Goal: Task Accomplishment & Management: Use online tool/utility

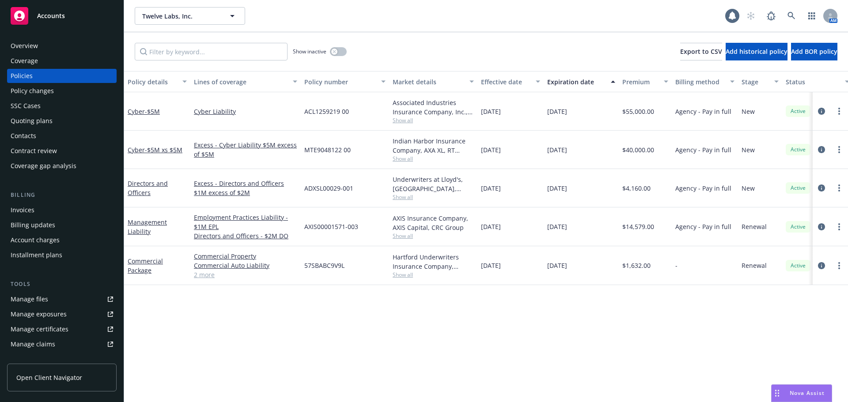
click at [594, 333] on div "Policy details Lines of coverage Policy number Market details Effective date Ex…" at bounding box center [486, 236] width 724 height 331
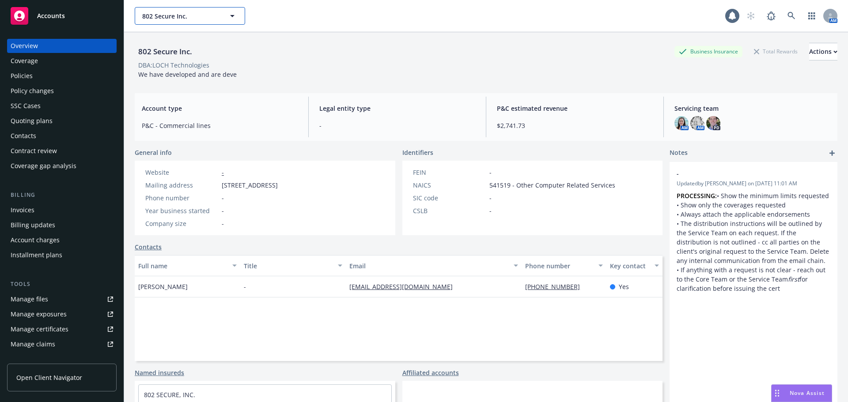
click at [167, 20] on span "802 Secure Inc." at bounding box center [180, 15] width 76 height 9
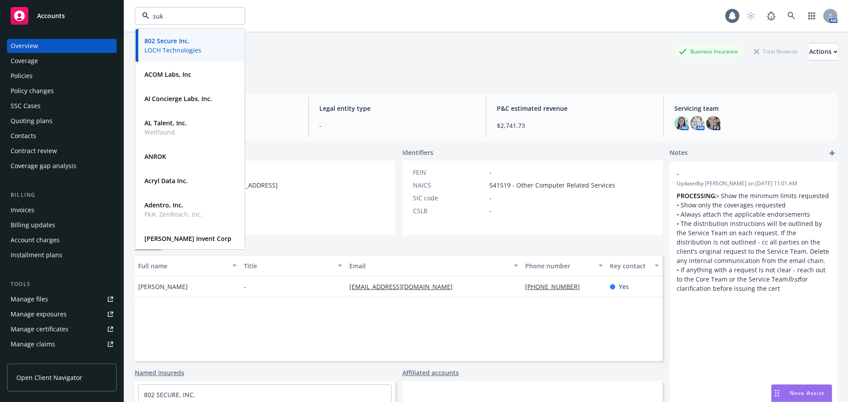
type input "suki"
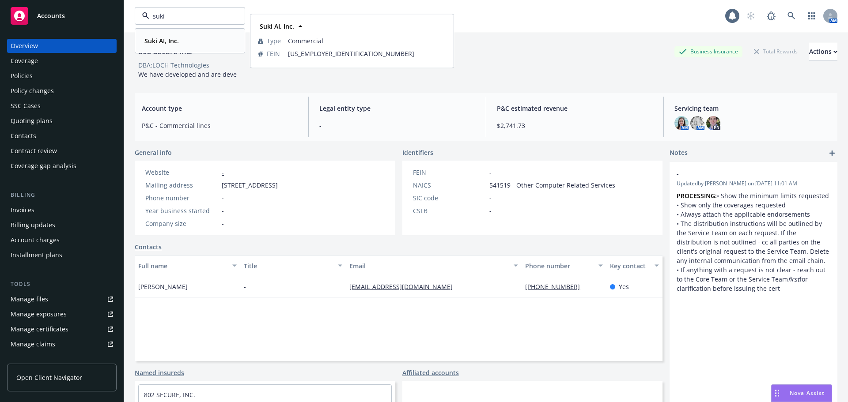
click at [165, 41] on strong "Suki AI, Inc." at bounding box center [161, 41] width 34 height 8
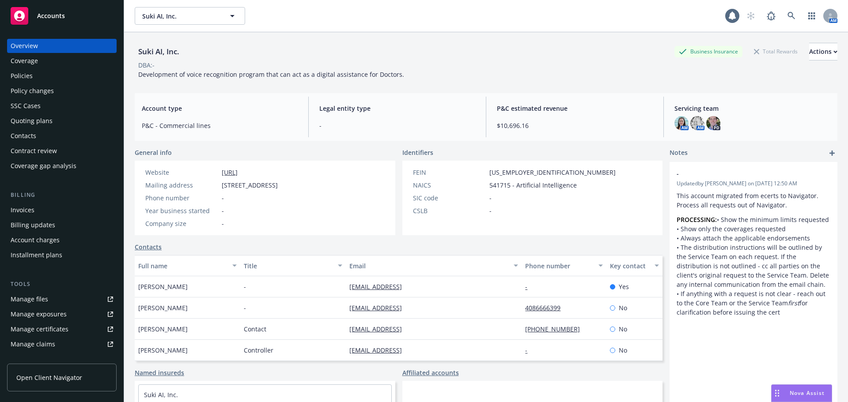
click at [36, 123] on div "Quoting plans" at bounding box center [32, 121] width 42 height 14
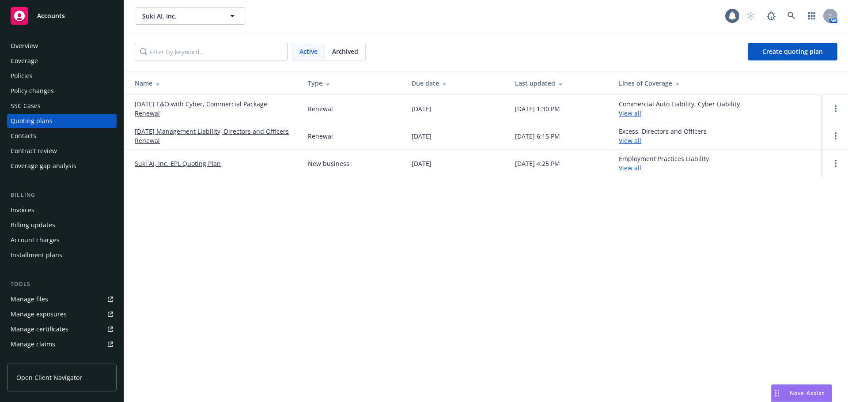
click at [206, 131] on link "09/24/25 Management Liability, Directors and Officers Renewal" at bounding box center [214, 136] width 159 height 19
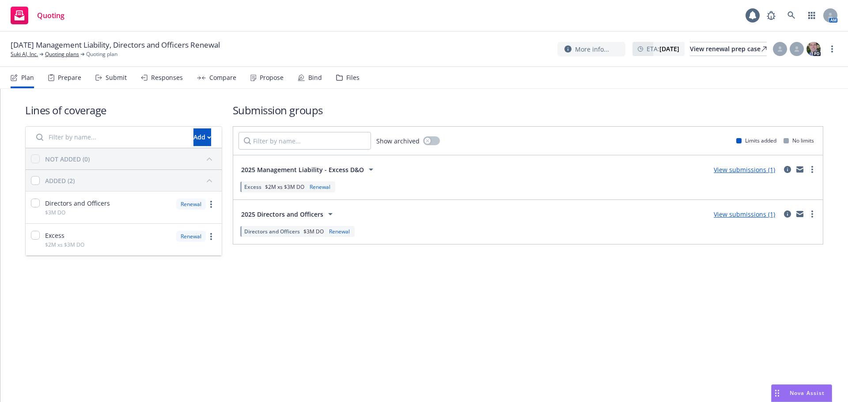
click at [763, 215] on link "View submissions (1)" at bounding box center [744, 214] width 61 height 8
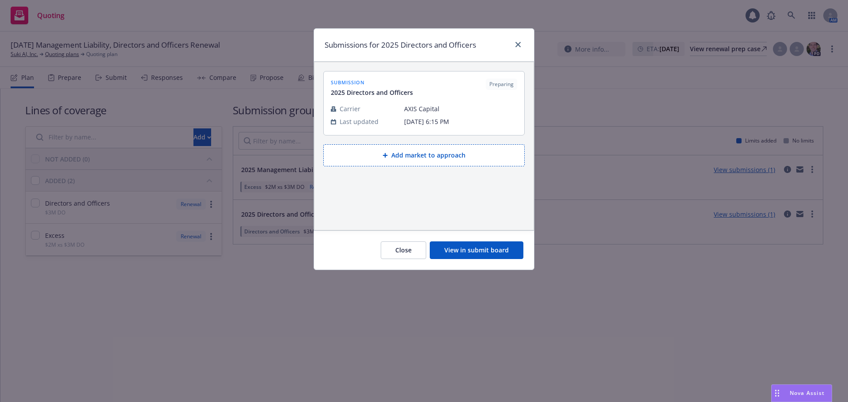
click at [507, 247] on button "View in submit board" at bounding box center [477, 251] width 94 height 18
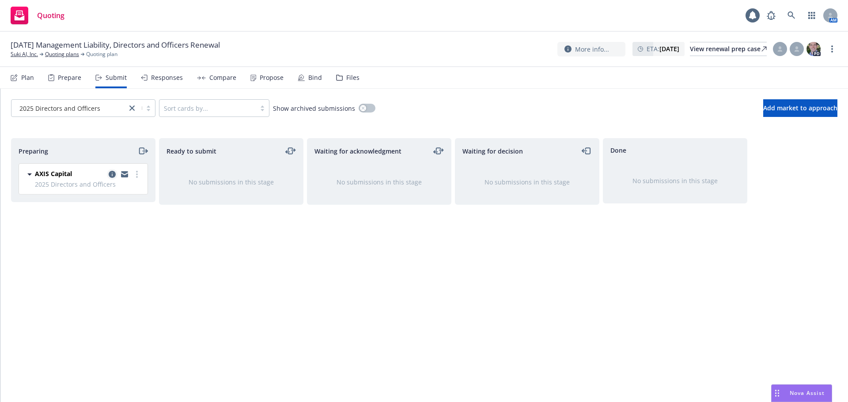
click at [112, 175] on icon "copy logging email" at bounding box center [112, 174] width 7 height 7
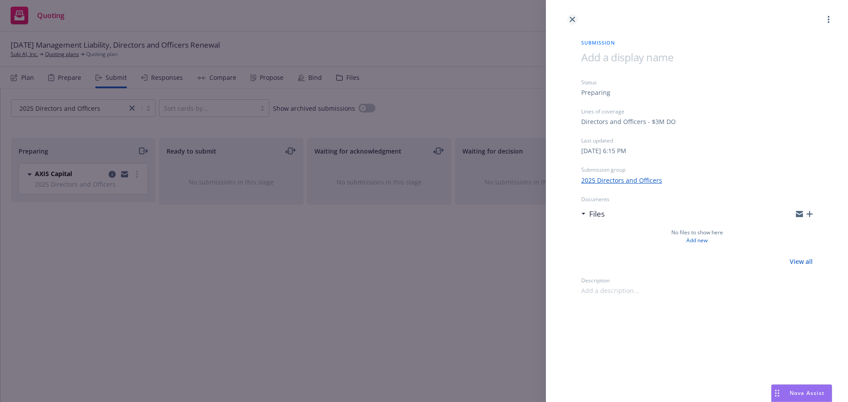
click at [571, 18] on icon "close" at bounding box center [572, 19] width 5 height 5
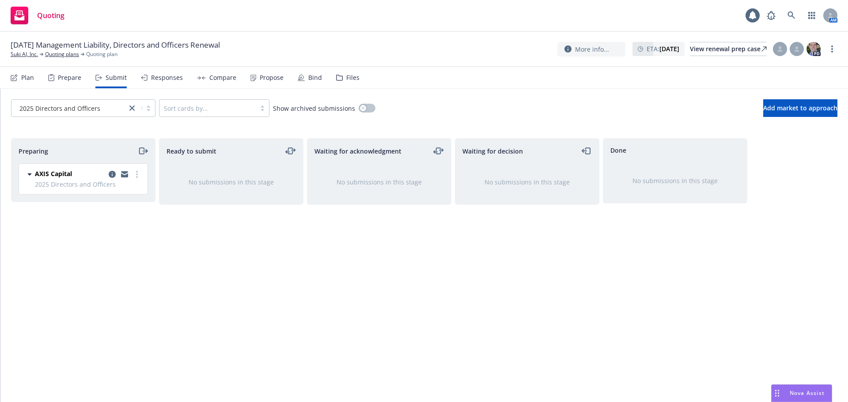
click at [350, 82] on div "Files" at bounding box center [347, 77] width 23 height 21
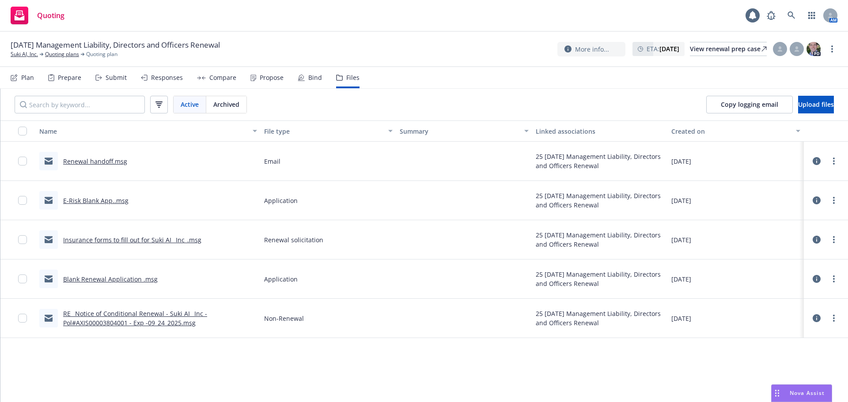
click at [89, 159] on link "Renewal handoff.msg" at bounding box center [95, 161] width 64 height 8
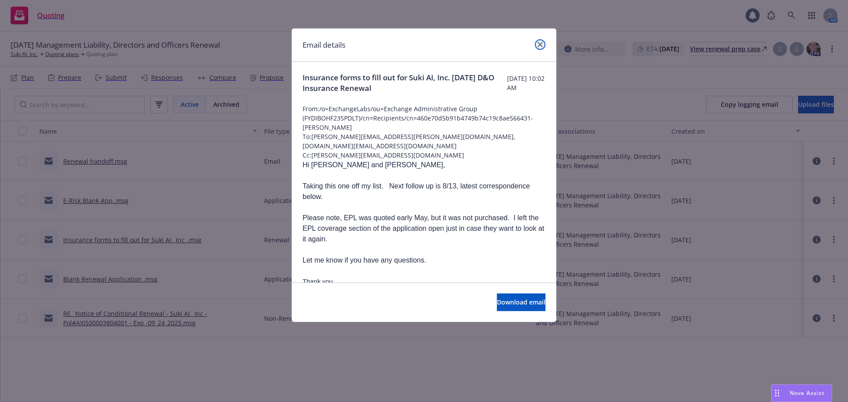
click at [542, 44] on icon "close" at bounding box center [539, 44] width 5 height 5
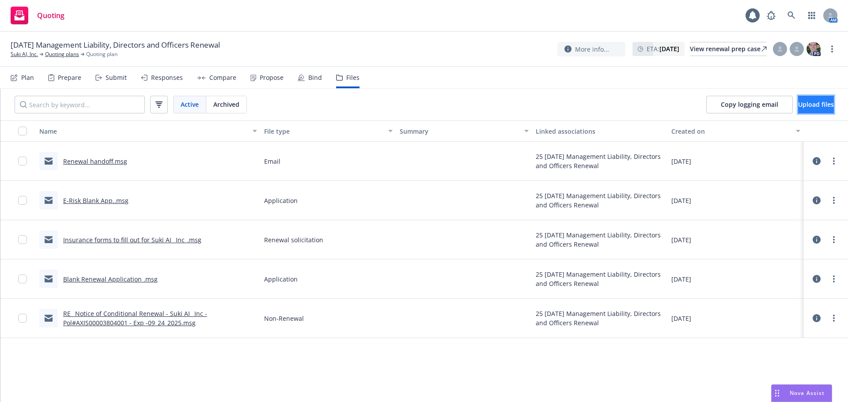
click at [810, 101] on span "Upload files" at bounding box center [816, 104] width 36 height 8
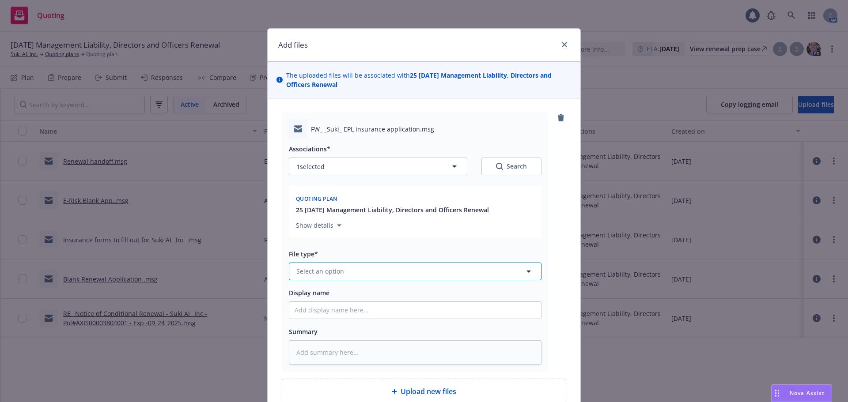
click at [363, 276] on button "Select an option" at bounding box center [415, 272] width 253 height 18
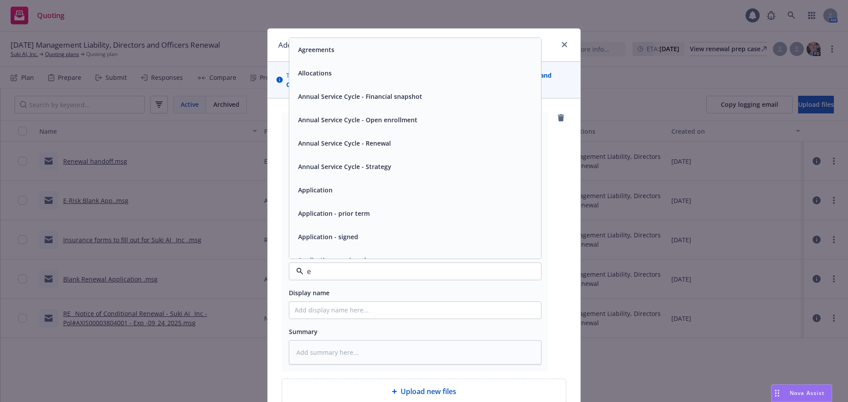
type input "em"
click at [344, 81] on div "Email" at bounding box center [415, 72] width 252 height 23
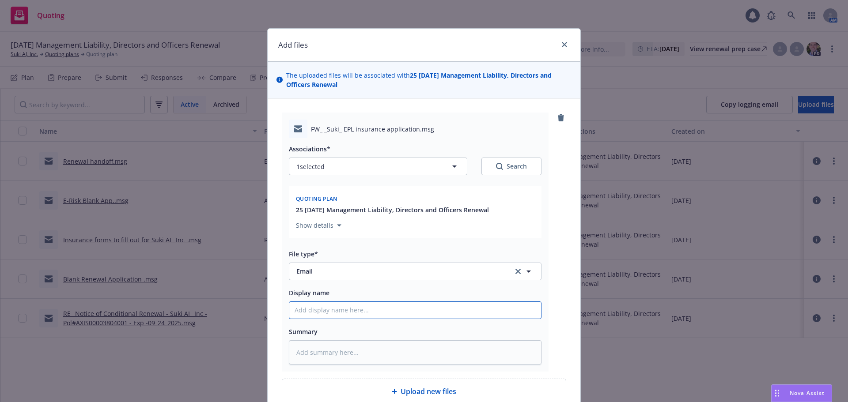
click at [366, 311] on input "Display name" at bounding box center [415, 310] width 252 height 17
type textarea "x"
type input "0"
type textarea "x"
type input "08"
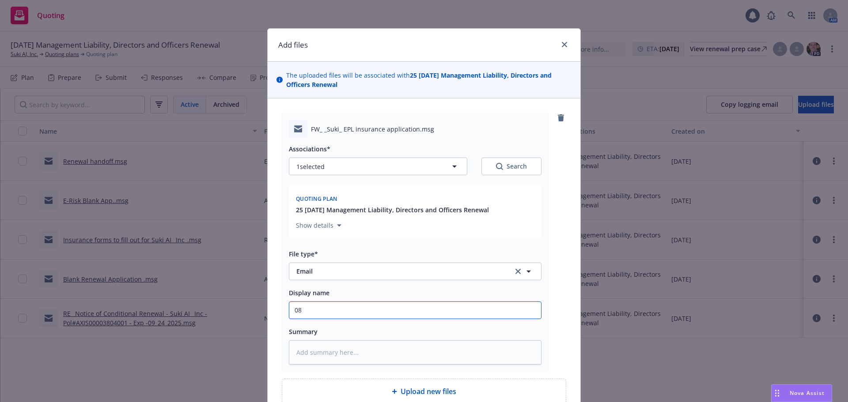
type textarea "x"
type input "08/"
type textarea "x"
type input "08/1"
type textarea "x"
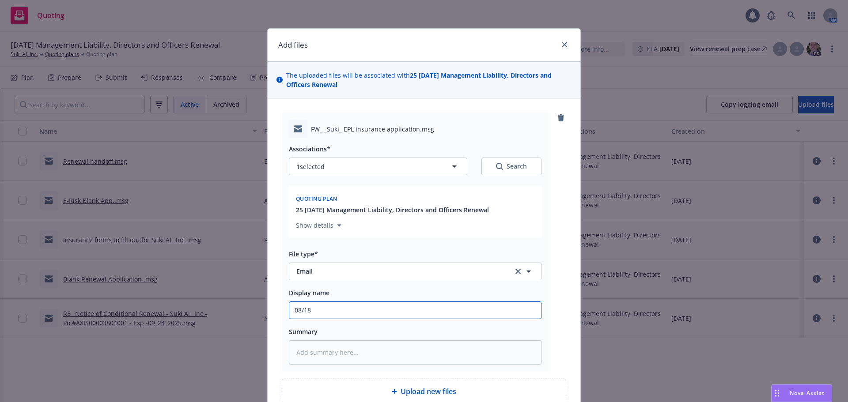
type input "08/18/"
type textarea "x"
type input "08/18/2"
type textarea "x"
type input "08/18/25"
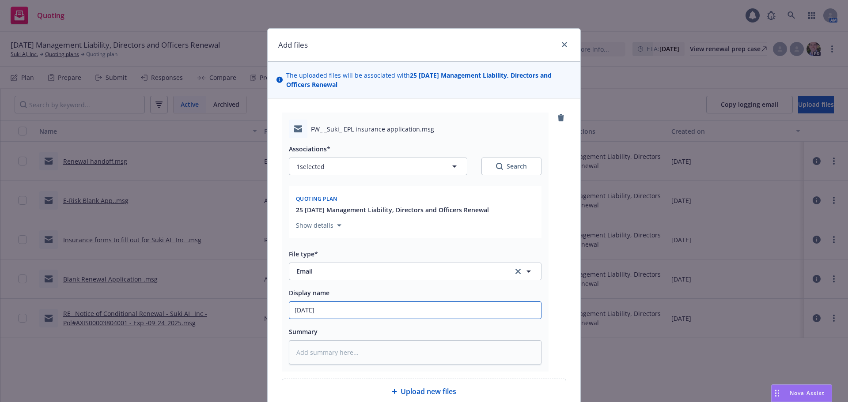
type textarea "x"
type input "08/18/25"
type textarea "x"
type input "08/18/25 F"
type textarea "x"
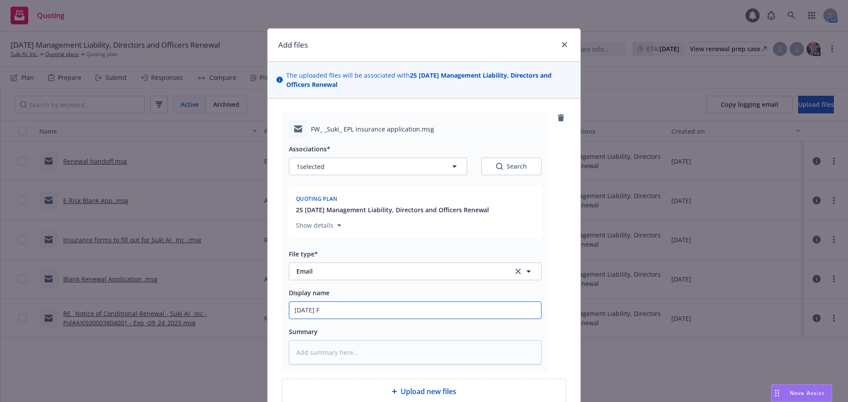
type input "08/18/25 Fi"
type textarea "x"
type input "08/18/25 Fic"
type textarea "x"
type input "08/18/25 Ficu"
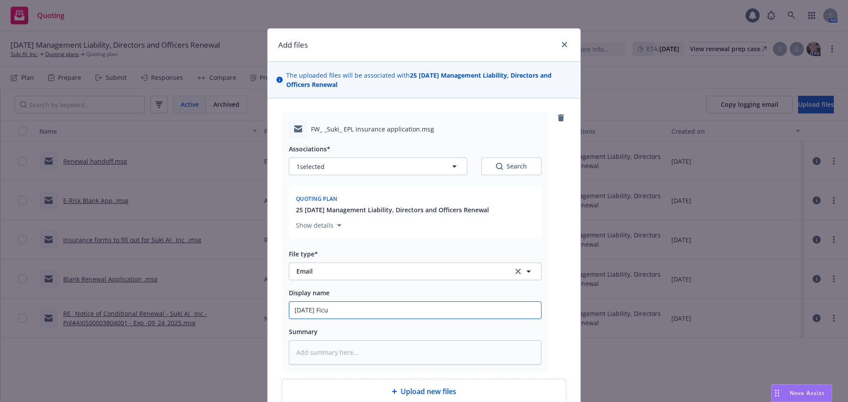
type textarea "x"
type input "08/18/25 Fic"
type textarea "x"
type input "08/18/25 Fi"
type textarea "x"
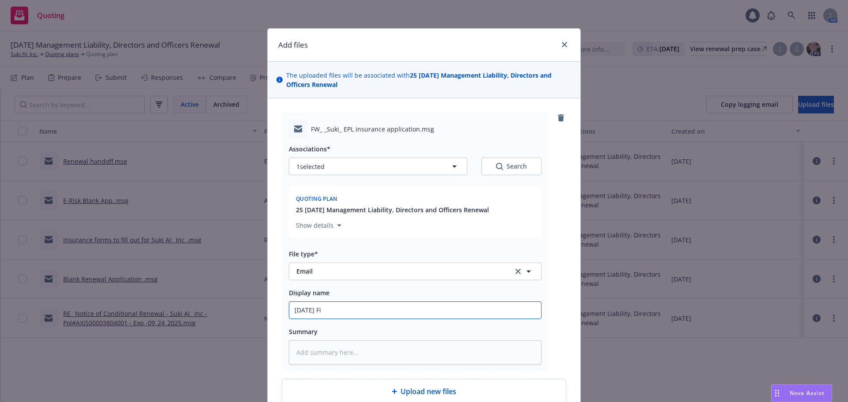
type input "08/18/25 Fid"
type textarea "x"
type input "08/18/25 Fidu"
type textarea "x"
type input "08/18/25 Fiduci"
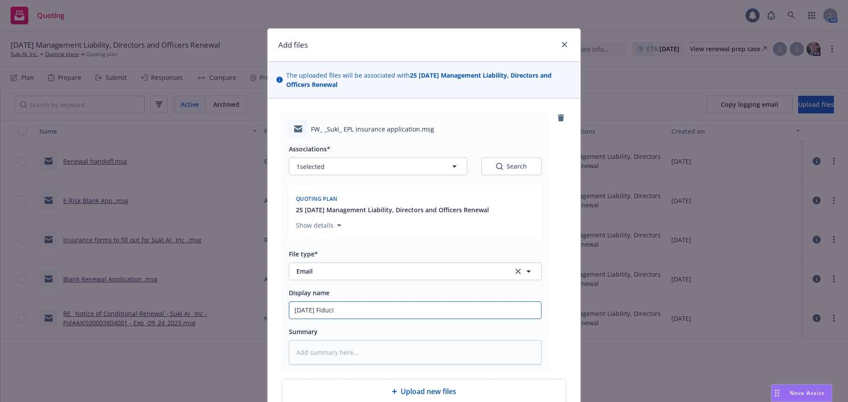
type textarea "x"
type input "08/18/25 Fiducia"
type textarea "x"
type input "08/18/25 Fiduciar"
type textarea "x"
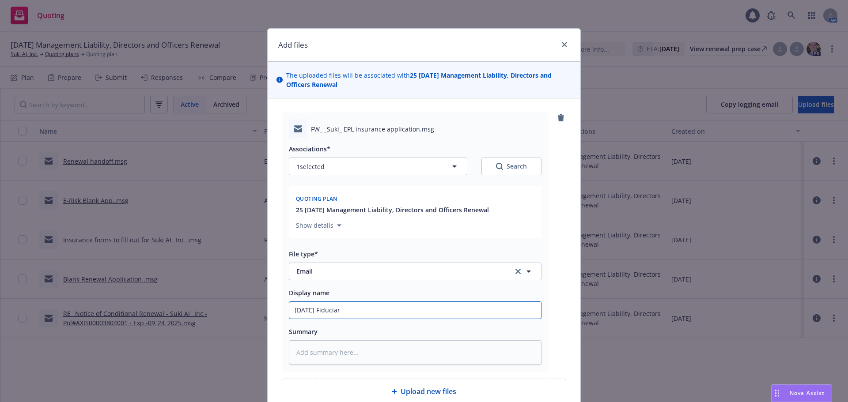
type input "08/18/25 Fiduciary"
type textarea "x"
type input "08/18/25 Fiduciary"
type textarea "x"
type input "08/18/25 Fiduciary L"
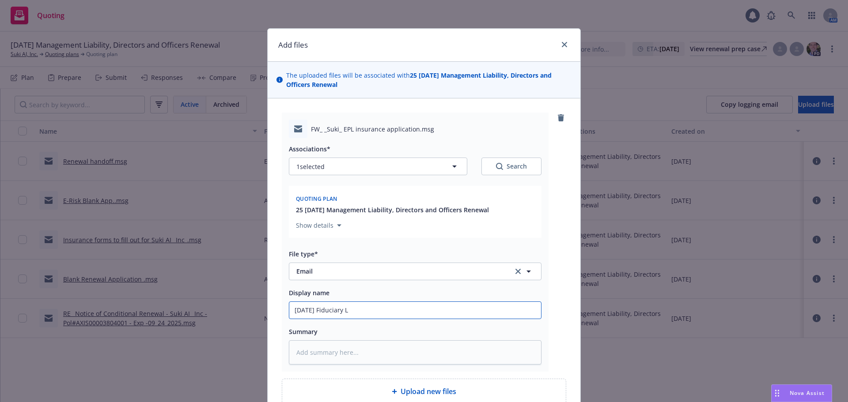
type textarea "x"
type input "08/18/25 Fiduciary Li"
type textarea "x"
type input "08/18/25 Fiduciary Lia"
type textarea "x"
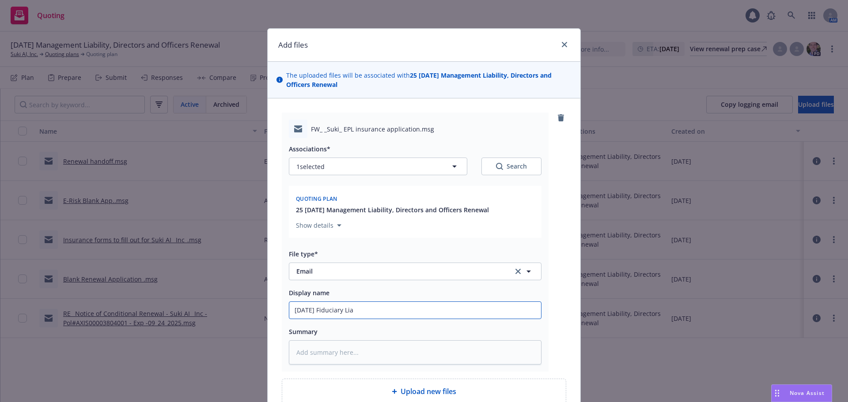
type input "08/18/25 Fiduciary Liab"
type textarea "x"
type input "08/18/25 Fiduciary Liabi"
type textarea "x"
type input "08/18/25 Fiduciary Liabil"
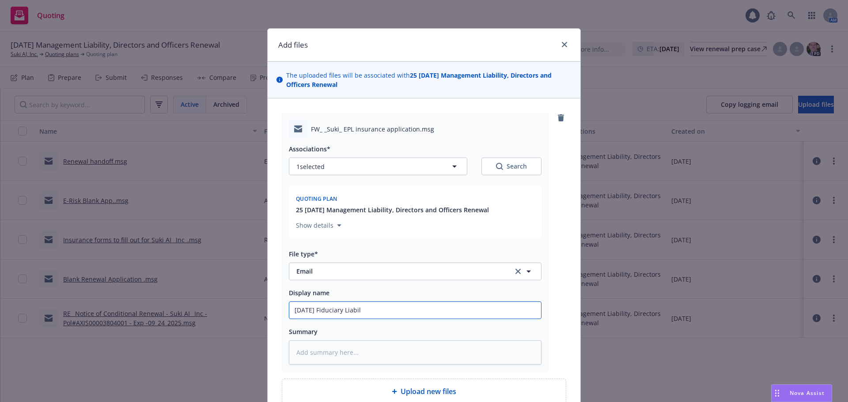
type textarea "x"
type input "08/18/25 Fiduciary Liabilit"
type textarea "x"
type input "08/18/25 Fiduciary Liability"
type textarea "x"
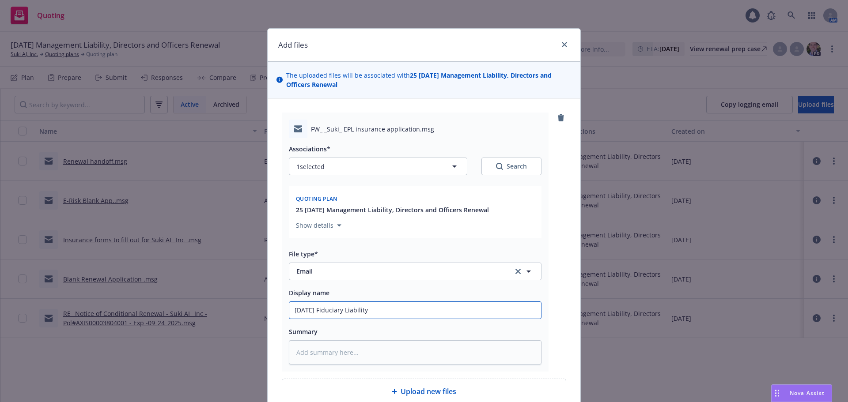
type input "08/18/25 Fiduciary Liability"
type textarea "x"
type input "08/18/25 Fiduciary Liability s"
type textarea "x"
type input "08/18/25 Fiduciary Liability sho"
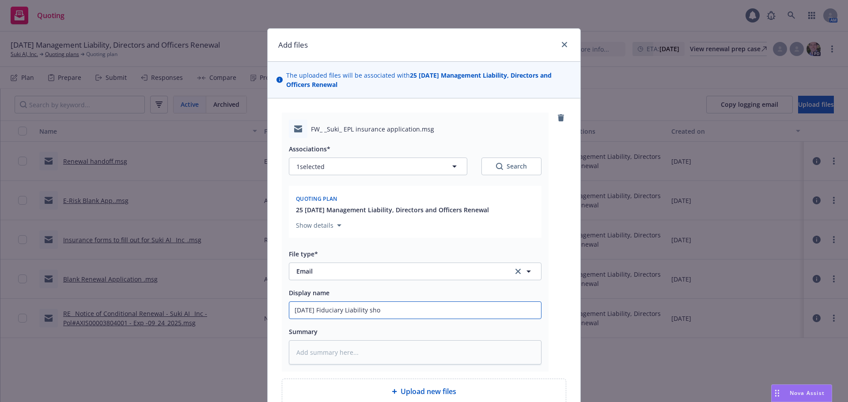
type textarea "x"
type input "08/18/25 Fiduciary Liability shou"
type textarea "x"
type input "08/18/25 Fiduciary Liability should"
type textarea "x"
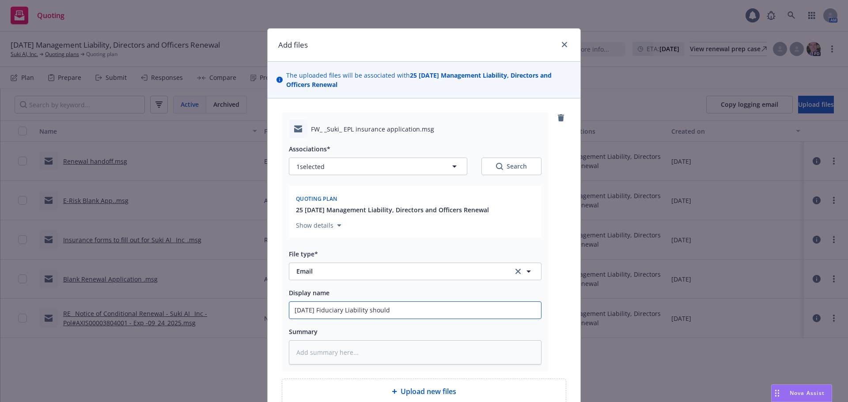
type input "08/18/25 Fiduciary Liability should b"
type textarea "x"
type input "08/18/25 Fiduciary Liability should be"
type textarea "x"
type input "08/18/25 Fiduciary Liability should be c"
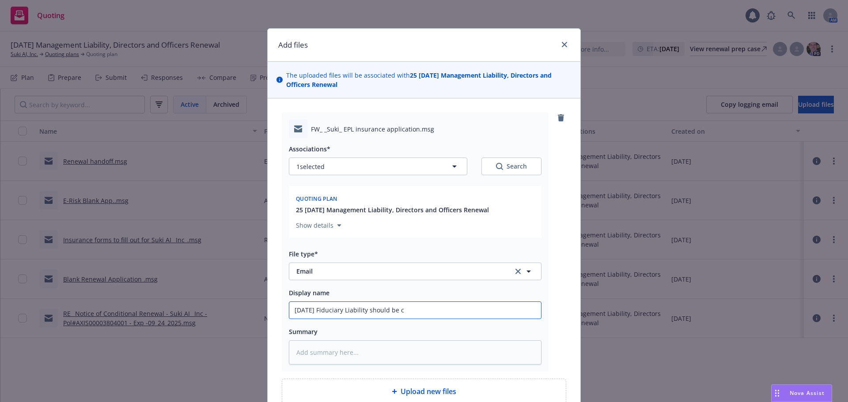
type textarea "x"
type input "08/18/25 Fiduciary Liability should be co"
type textarea "x"
type input "08/18/25 Fiduciary Liability should be con"
type textarea "x"
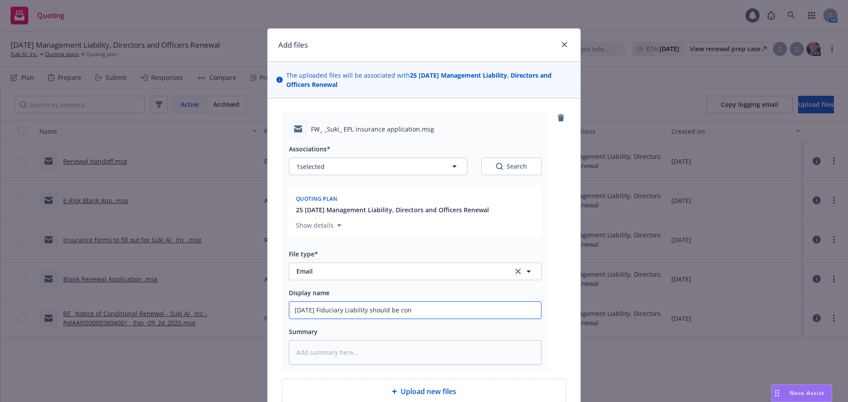
type input "08/18/25 Fiduciary Liability should be cons"
type textarea "x"
type input "08/18/25 Fiduciary Liability should be consud"
type textarea "x"
type input "08/18/25 Fiduciary Liability should be consude"
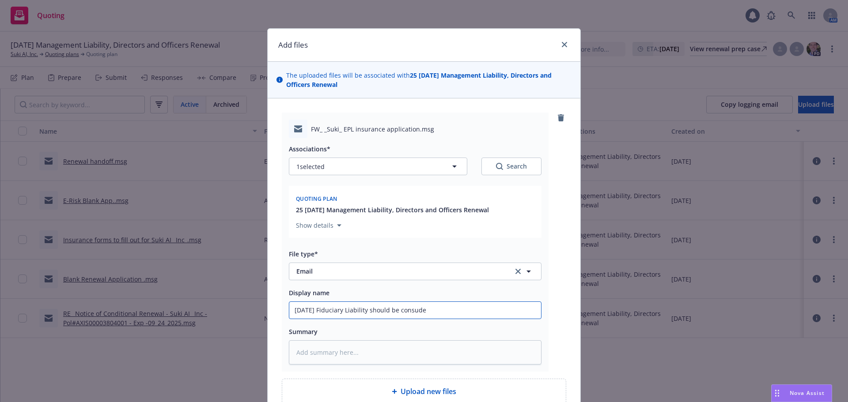
type textarea "x"
type input "08/18/25 Fiduciary Liability should be consuder"
type textarea "x"
type input "08/18/25 Fiduciary Liability should be consudere"
type textarea "x"
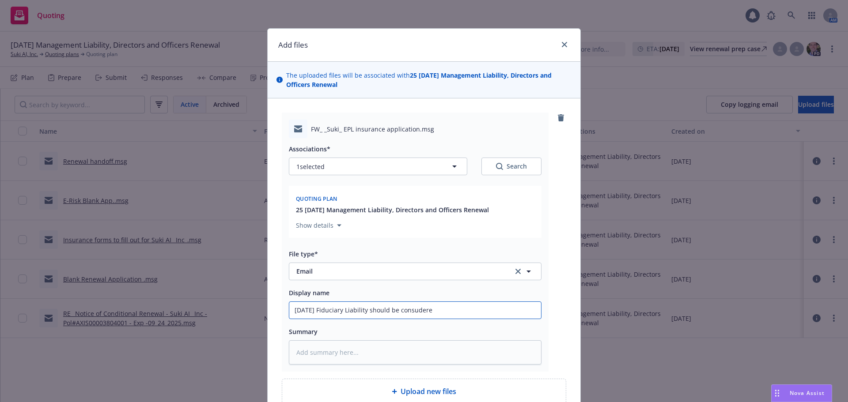
type input "08/18/25 Fiduciary Liability should be consudered"
type textarea "x"
type input "08/18/25 Fiduciary Liability should be consudered -"
type textarea "x"
type input "08/18/25 Fiduciary Liability should be consudered -"
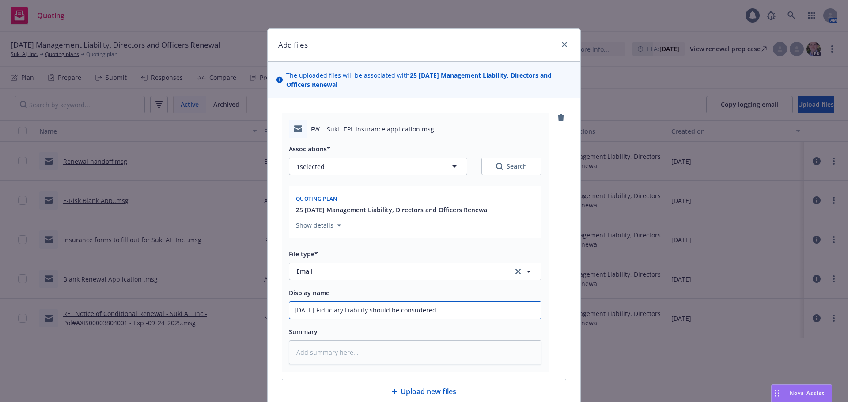
type textarea "x"
type input "08/18/25 Fiduciary Liability should be consudered - r"
type textarea "x"
type input "08/18/25 Fiduciary Liability should be consudered - re"
type textarea "x"
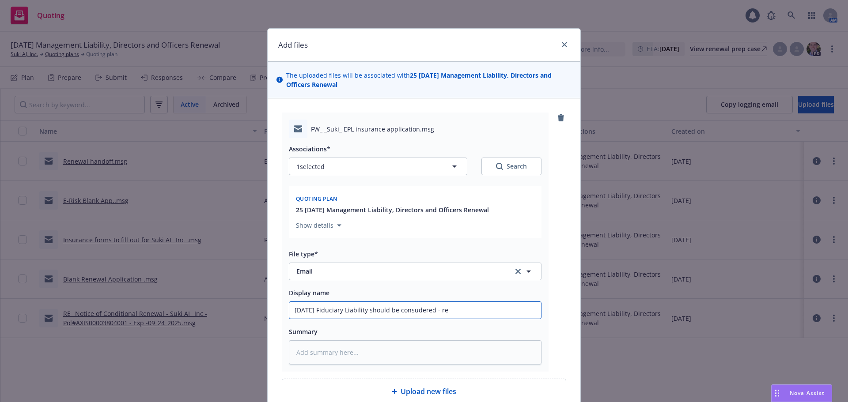
type input "08/18/25 Fiduciary Liability should be consudered - rea"
type textarea "x"
type input "08/18/25 Fiduciary Liability should be consudered - reas"
type textarea "x"
type input "08/18/25 Fiduciary Liability should be consudered - reaso"
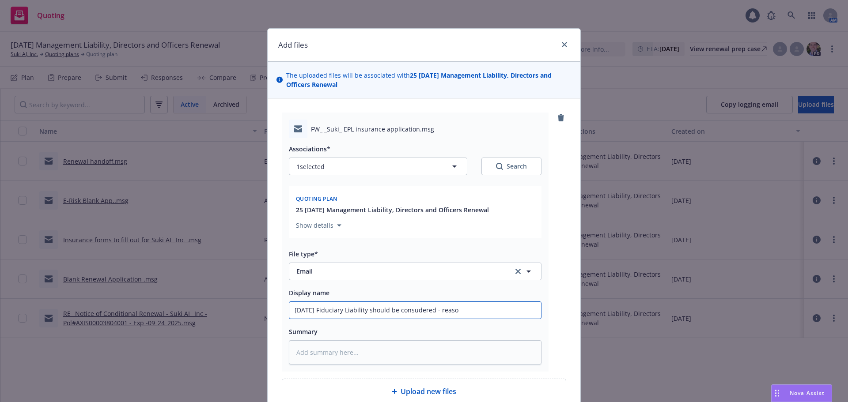
type textarea "x"
type input "08/18/25 Fiduciary Liability should be consudered - reason"
type textarea "x"
type input "08/18/25 Fiduciary Liability should be consudered - reasons"
type textarea "x"
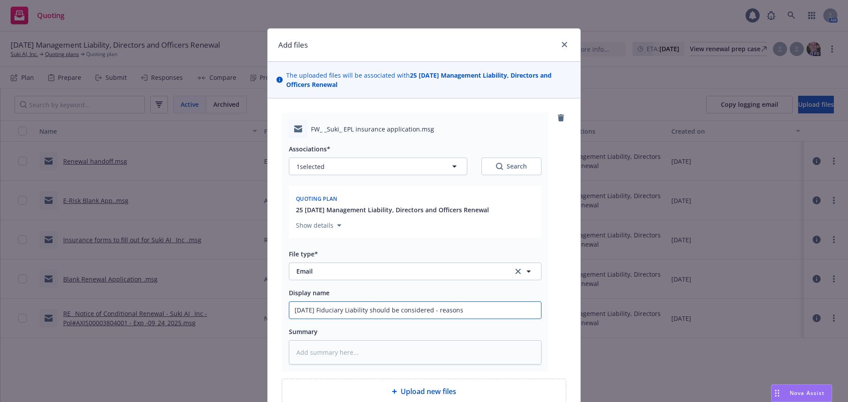
click at [495, 304] on input "08/18/25 Fiduciary Liability should be considered - reasons" at bounding box center [415, 310] width 252 height 17
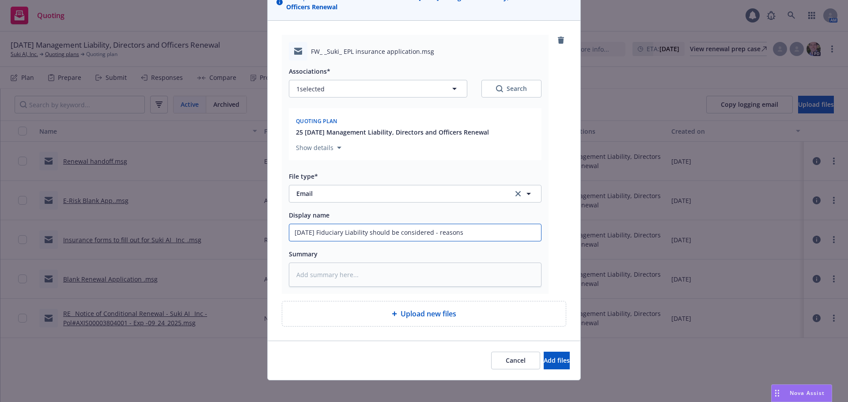
scroll to position [84, 0]
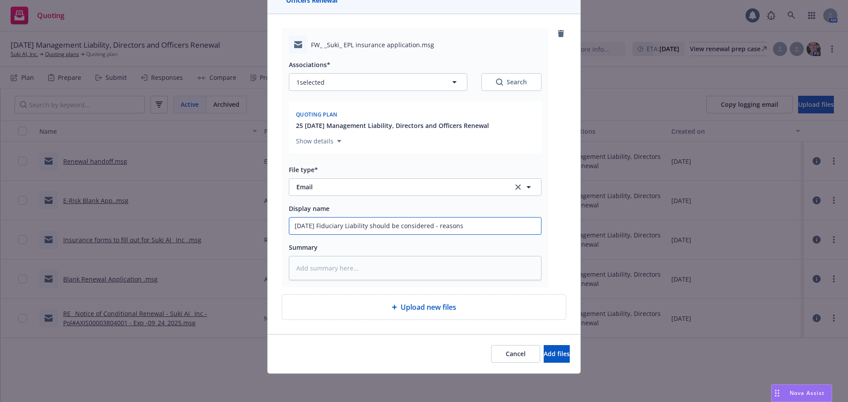
type input "08/18/25 Fiduciary Liability should be considered - reasons"
drag, startPoint x: 477, startPoint y: 233, endPoint x: 457, endPoint y: 228, distance: 20.1
click at [449, 228] on div "Associations* 1 selected Search Quoting plan 25 09/24/25 Management Liability, …" at bounding box center [415, 167] width 253 height 227
drag, startPoint x: 467, startPoint y: 222, endPoint x: 115, endPoint y: 223, distance: 352.4
click at [115, 223] on div "Add files The uploaded files will be associated with 25 09/24/25 Management Lia…" at bounding box center [424, 201] width 848 height 402
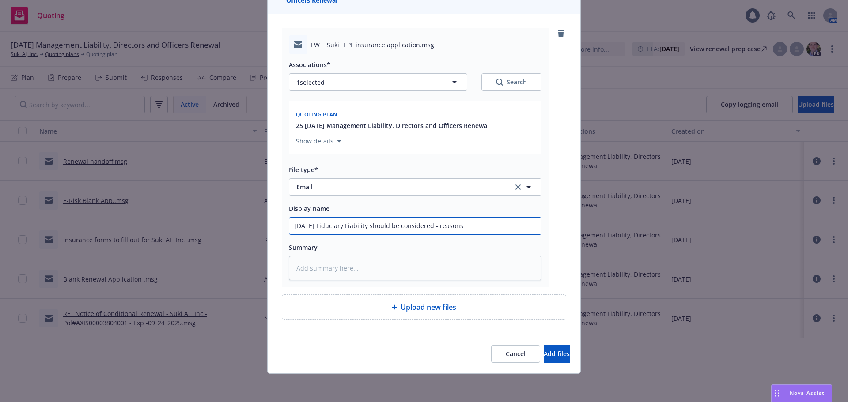
click at [503, 227] on input "08/18/25 Fiduciary Liability should be considered - reasons" at bounding box center [415, 226] width 252 height 17
type textarea "x"
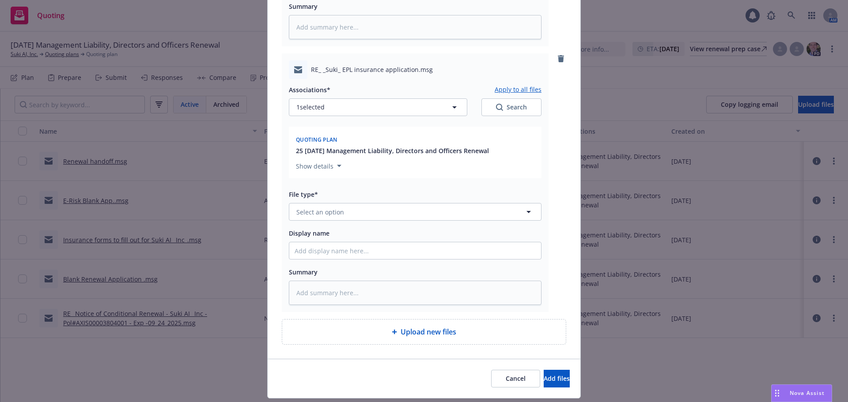
scroll to position [349, 0]
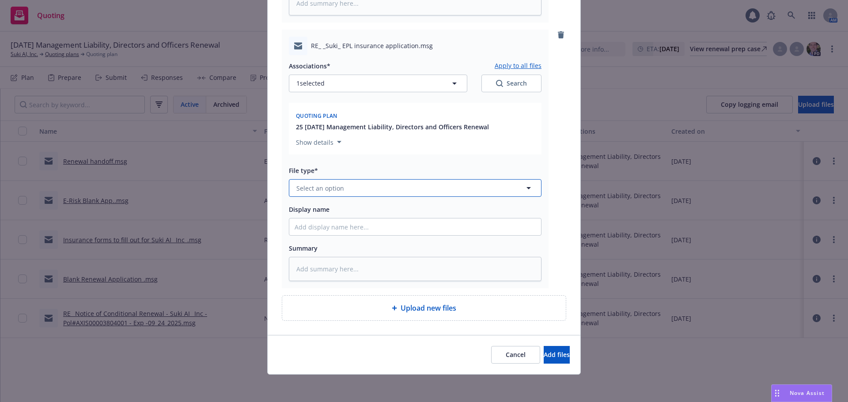
click at [354, 189] on button "Select an option" at bounding box center [415, 188] width 253 height 18
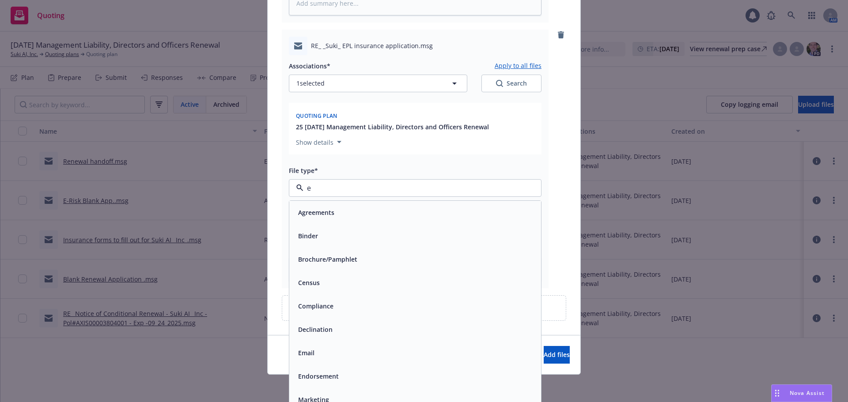
type input "em"
click at [334, 234] on div "Email" at bounding box center [415, 236] width 241 height 13
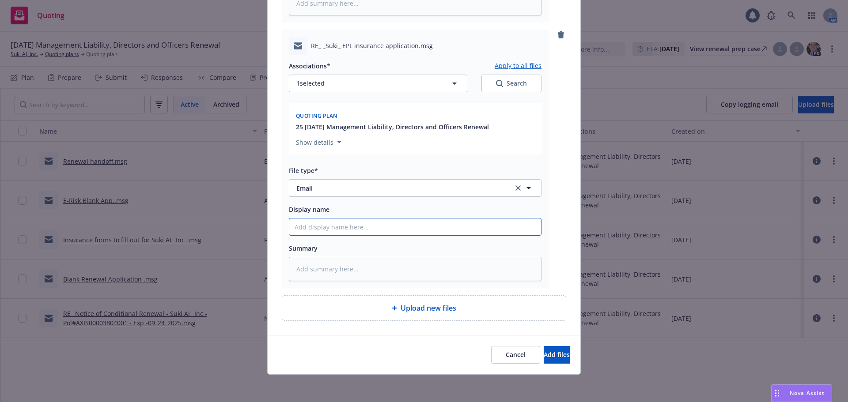
paste input "08/18/25 Fiduciary Liability should be considered - reasons"
type textarea "x"
type input "08/18/25 Fiduciary Liability should be considered - reasons"
click at [544, 359] on span "Add files" at bounding box center [557, 355] width 26 height 8
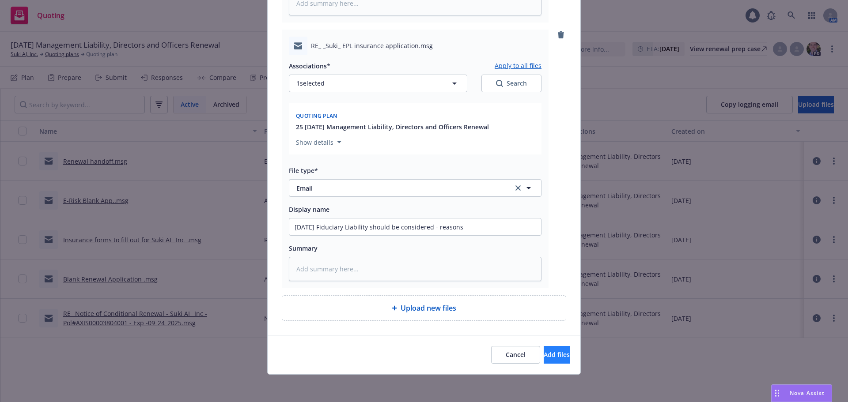
scroll to position [318, 0]
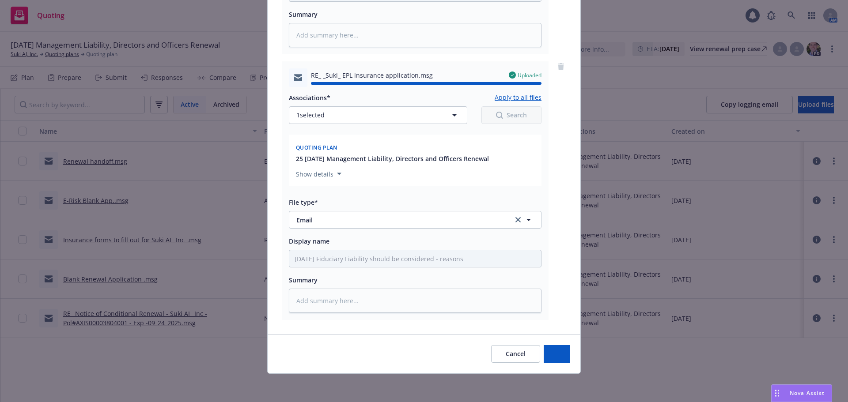
type textarea "x"
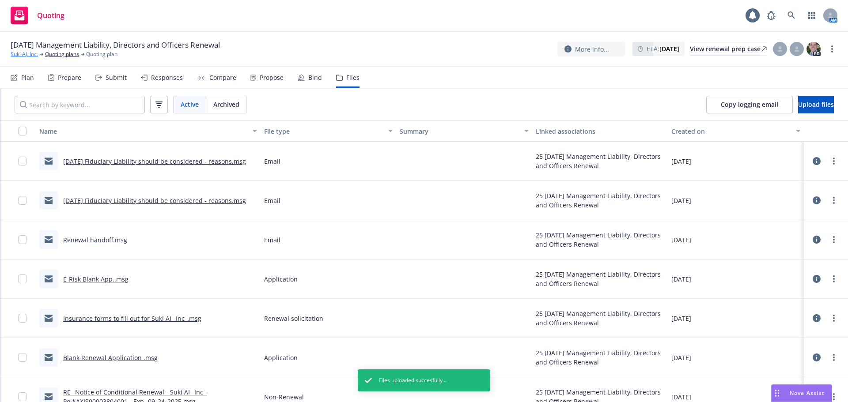
click at [18, 53] on link "Suki AI, Inc." at bounding box center [24, 54] width 27 height 8
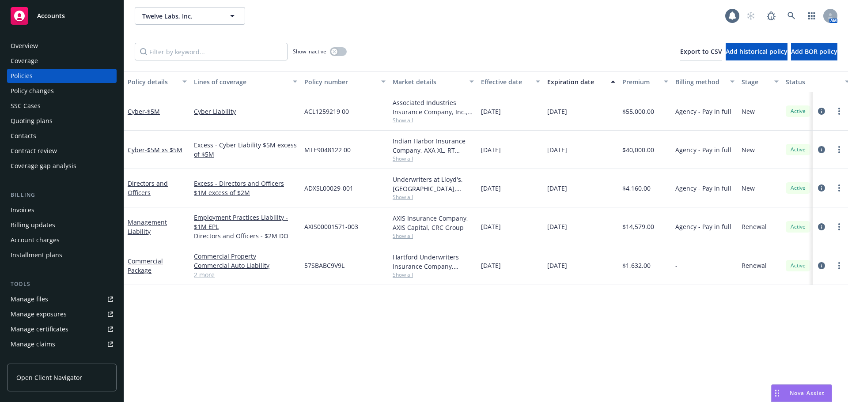
click at [46, 299] on div "Manage files" at bounding box center [30, 299] width 38 height 14
click at [150, 18] on span "Twelve Labs, Inc." at bounding box center [180, 15] width 76 height 9
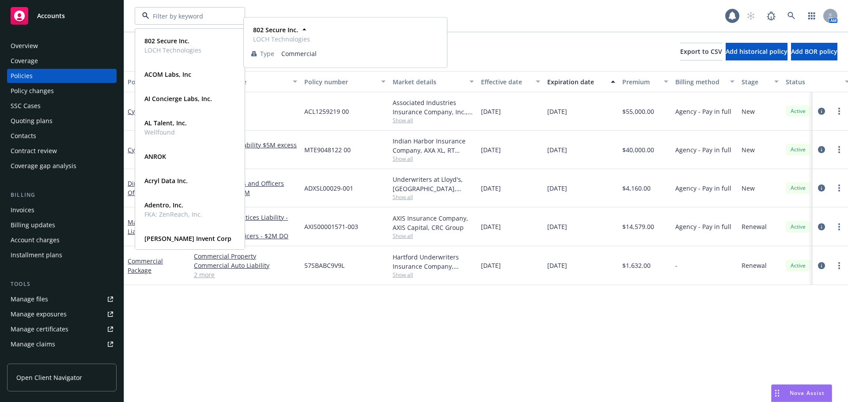
click at [493, 16] on div "802 Secure Inc. LOCH Technologies Type Commercial ACOM Labs, Inc Type Commercia…" at bounding box center [430, 16] width 590 height 18
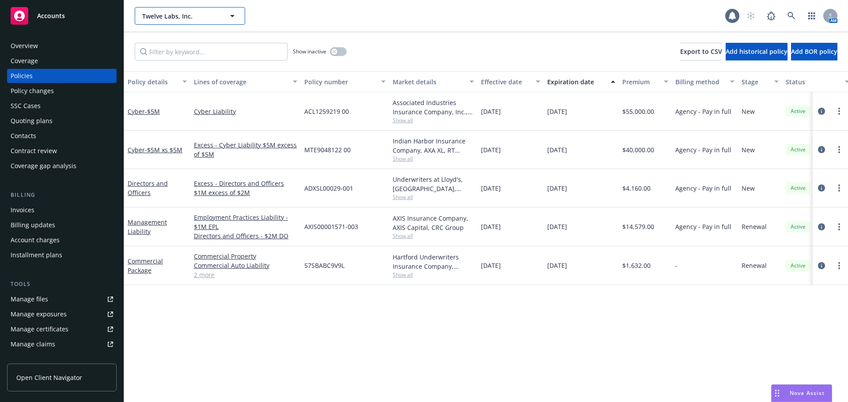
drag, startPoint x: 191, startPoint y: 14, endPoint x: 199, endPoint y: 13, distance: 8.5
click at [190, 14] on span "Twelve Labs, Inc." at bounding box center [180, 15] width 76 height 9
type input "chatauqua"
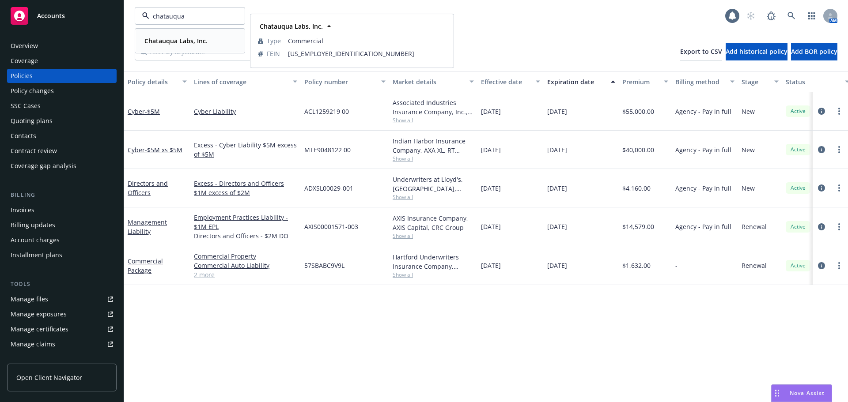
click at [188, 40] on strong "Chatauqua Labs, Inc." at bounding box center [175, 41] width 63 height 8
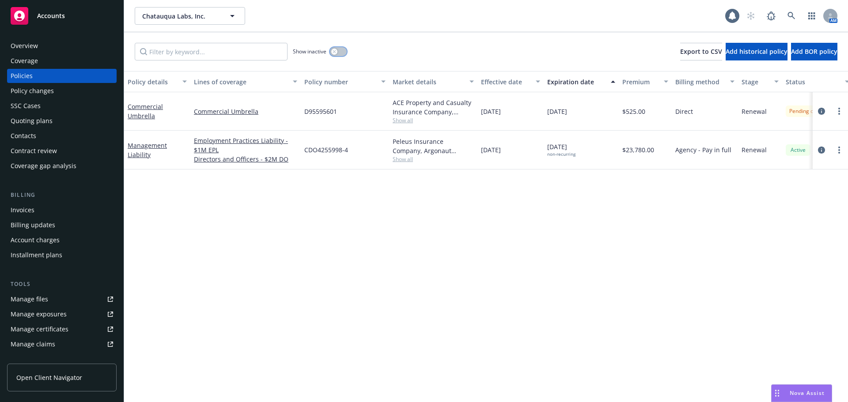
click at [346, 50] on button "button" at bounding box center [338, 51] width 17 height 9
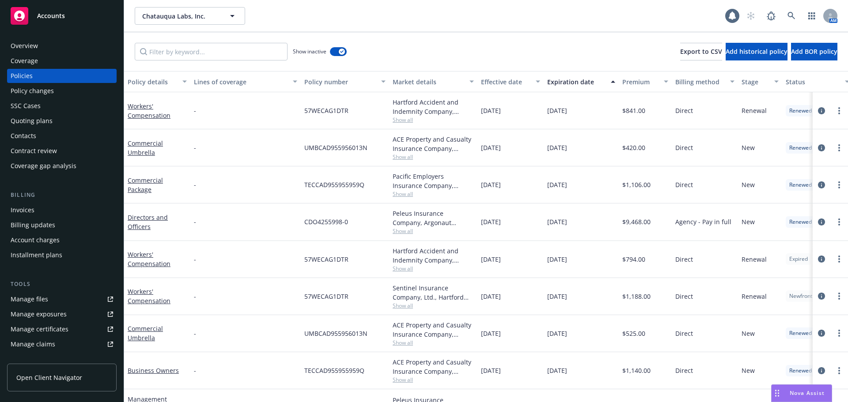
click at [501, 79] on div "Effective date" at bounding box center [505, 81] width 49 height 9
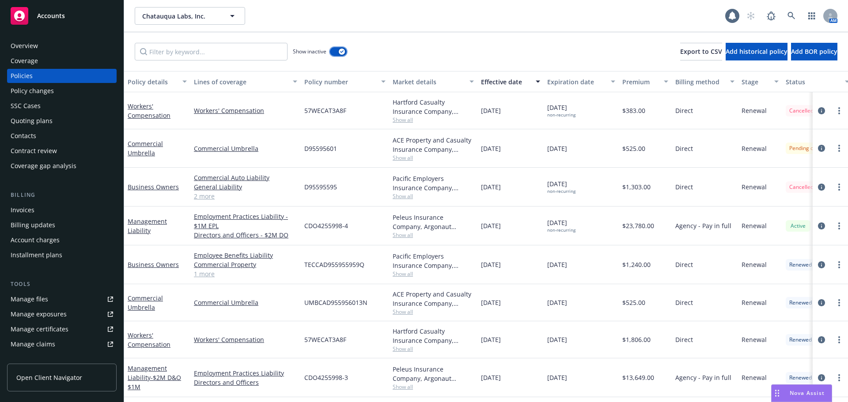
click at [335, 51] on button "button" at bounding box center [338, 51] width 17 height 9
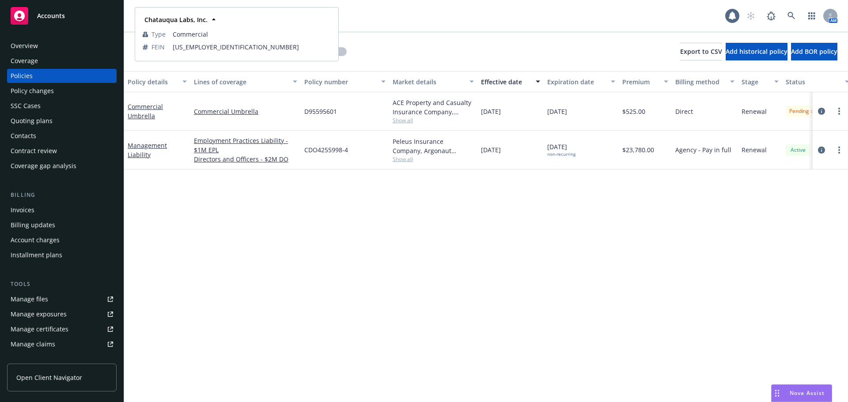
click at [176, 15] on div "Chatauqua Labs, Inc." at bounding box center [175, 19] width 68 height 13
click at [464, 44] on div "Show inactive Export to CSV Add historical policy Add BOR policy" at bounding box center [486, 51] width 724 height 39
click at [187, 20] on span "Chatauqua Labs, Inc." at bounding box center [180, 15] width 76 height 9
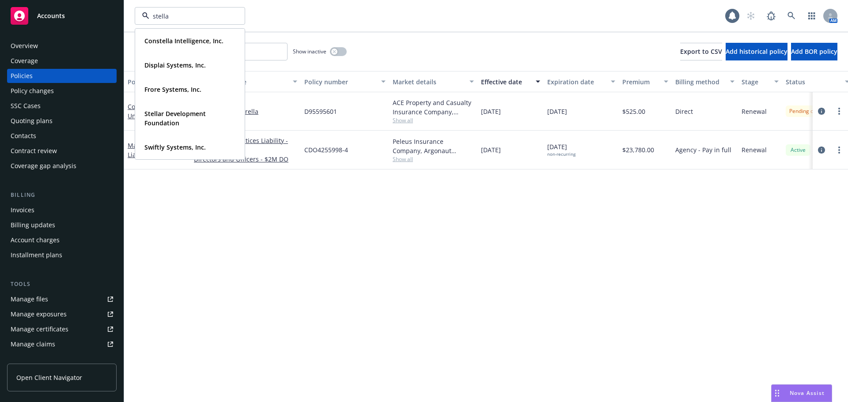
type input "stellar"
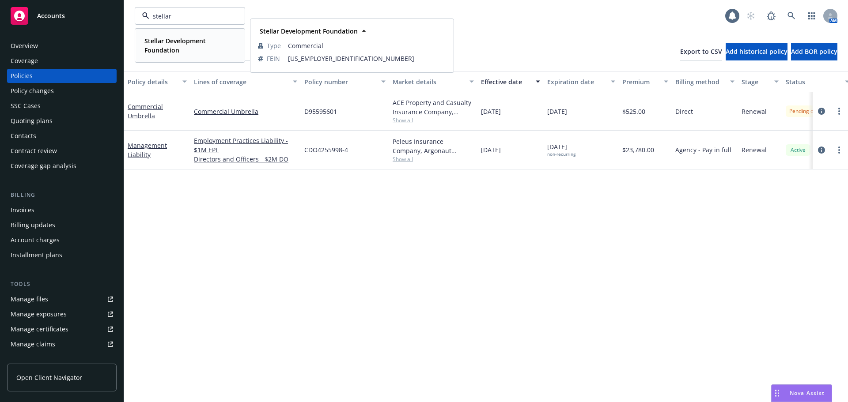
click at [178, 42] on strong "Stellar Development Foundation" at bounding box center [174, 46] width 61 height 18
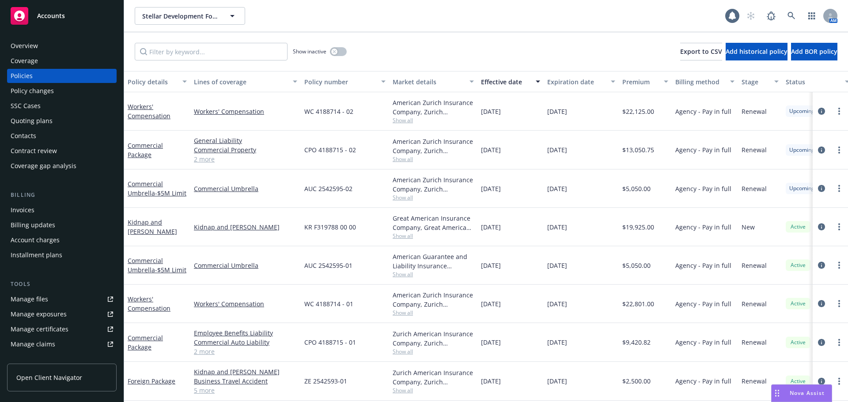
scroll to position [88, 0]
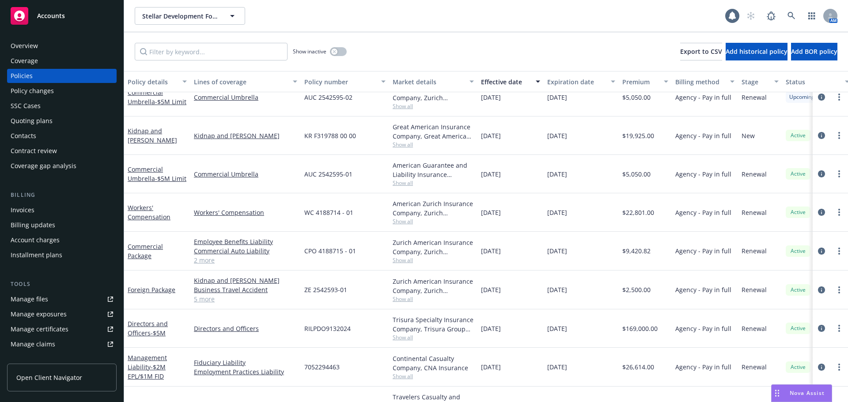
click at [46, 121] on div "Quoting plans" at bounding box center [32, 121] width 42 height 14
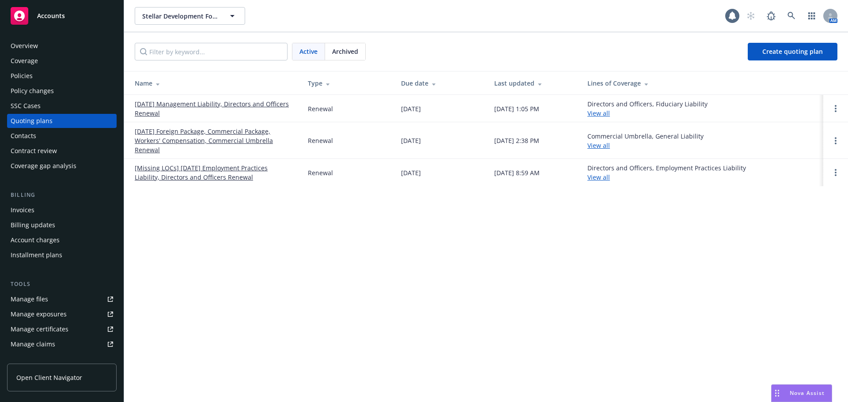
click at [233, 135] on link "08/20/25 Foreign Package, Commercial Package, Workers' Compensation, Commercial…" at bounding box center [214, 141] width 159 height 28
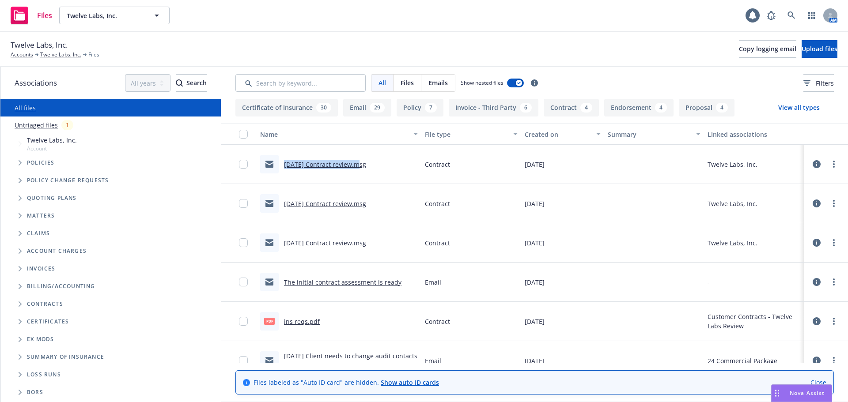
drag, startPoint x: 282, startPoint y: 166, endPoint x: 356, endPoint y: 168, distance: 73.3
click at [356, 168] on div "[DATE] Contract review.msg" at bounding box center [313, 164] width 106 height 19
copy link "[DATE] Contract review"
click at [822, 51] on span "Upload files" at bounding box center [820, 49] width 36 height 8
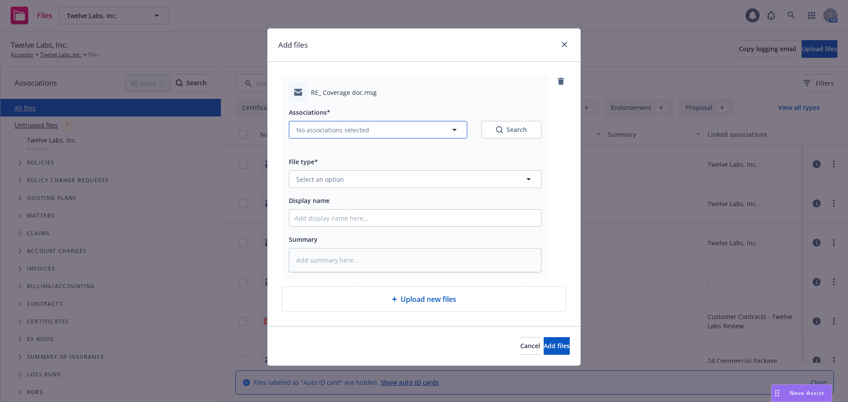
click at [323, 133] on span "No associations selected" at bounding box center [332, 129] width 73 height 9
type textarea "x"
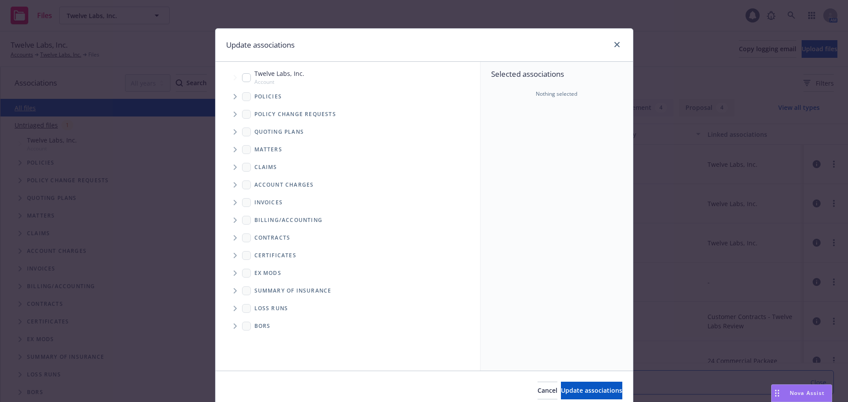
click at [243, 79] on input "Tree Example" at bounding box center [246, 77] width 9 height 9
checkbox input "true"
click at [561, 391] on button "Update associations" at bounding box center [591, 391] width 61 height 18
type textarea "x"
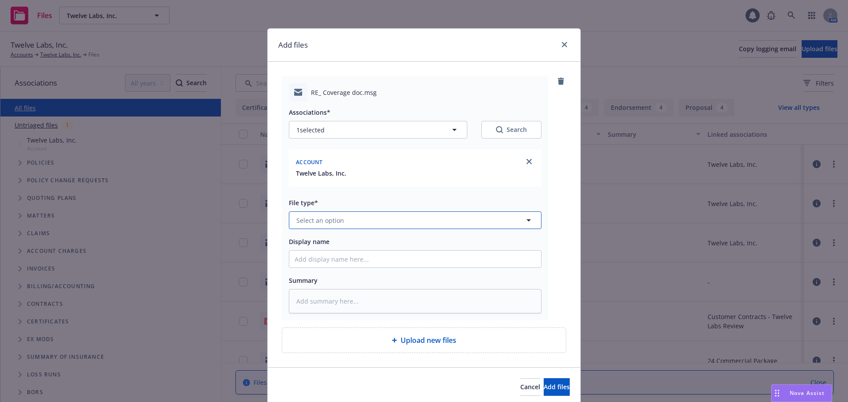
click at [318, 213] on button "Select an option" at bounding box center [415, 221] width 253 height 18
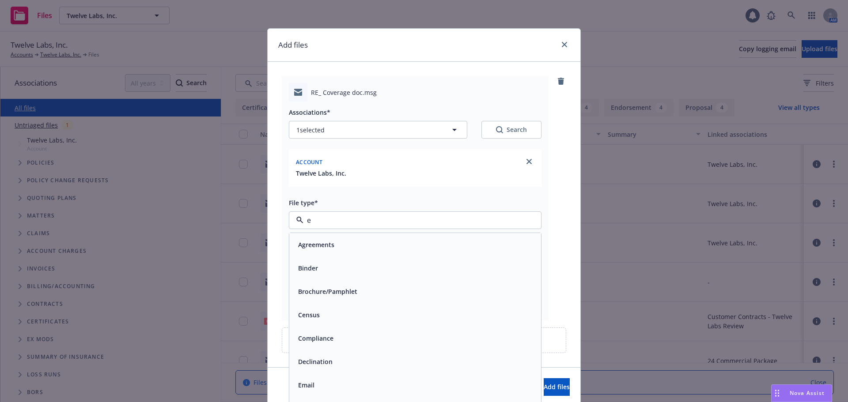
type input "em"
click at [326, 272] on div "Email" at bounding box center [415, 268] width 241 height 13
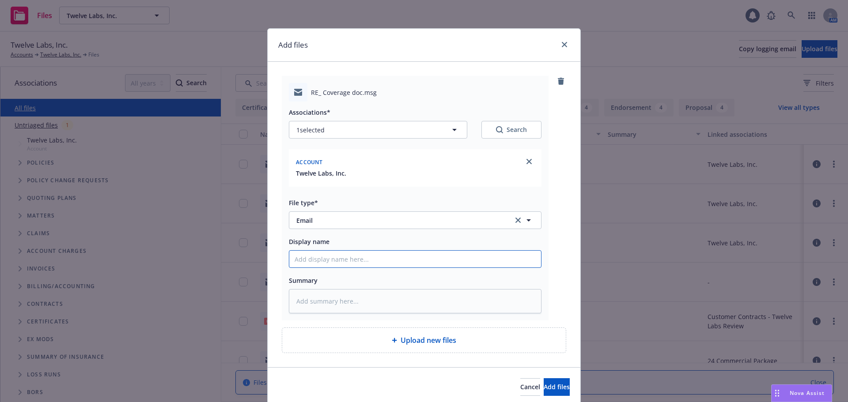
click at [330, 256] on input "Display name" at bounding box center [415, 259] width 252 height 17
paste input "08/18/25 Contract review"
type textarea "x"
type input "08/18/25 Contract review"
click at [544, 388] on span "Add files" at bounding box center [557, 387] width 26 height 8
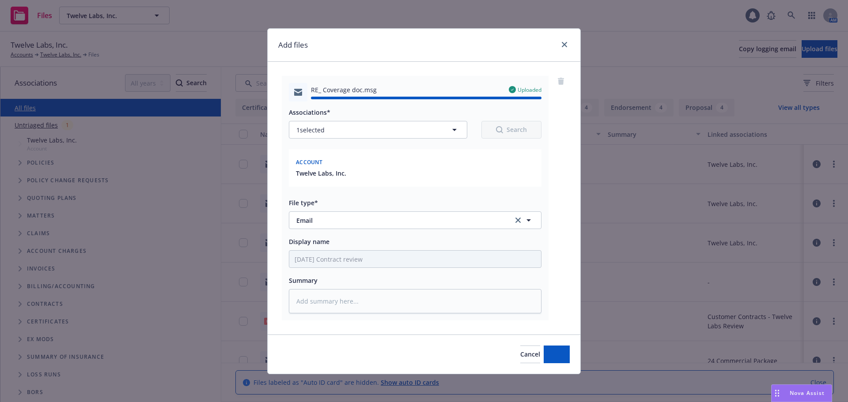
type textarea "x"
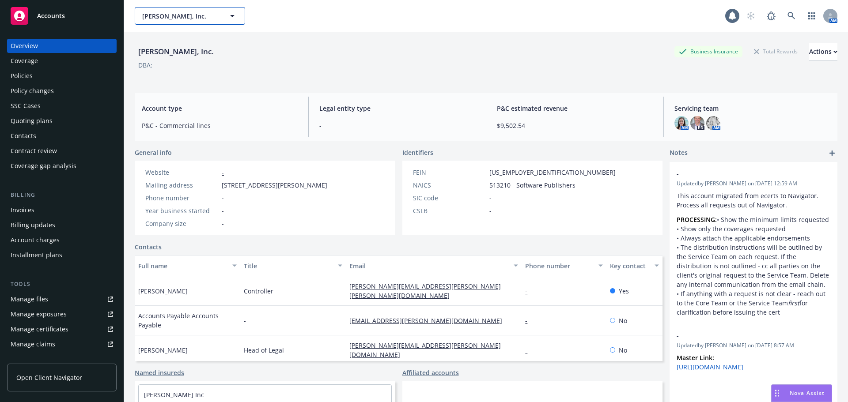
click at [167, 16] on span "[PERSON_NAME], Inc." at bounding box center [180, 15] width 76 height 9
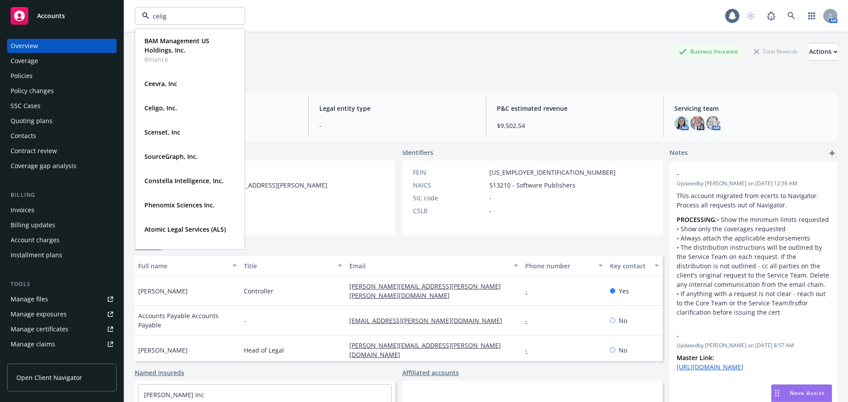
type input "celigo"
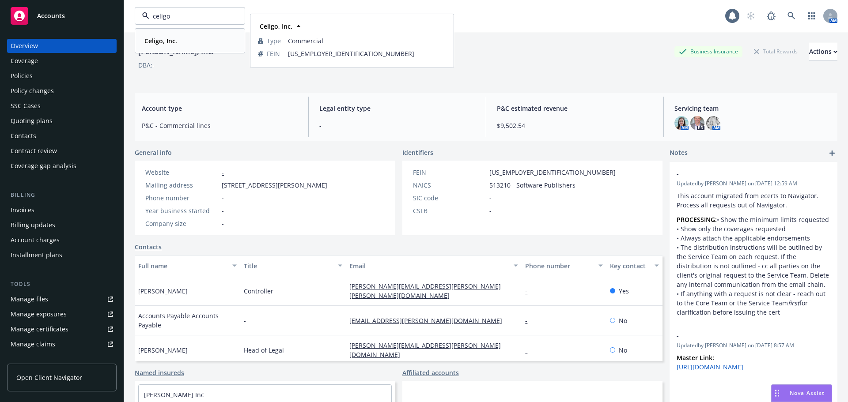
click at [167, 39] on strong "Celigo, Inc." at bounding box center [160, 41] width 33 height 8
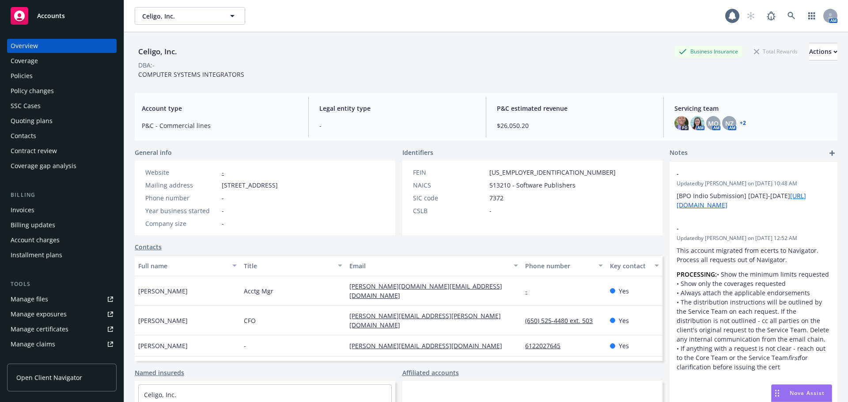
click at [46, 72] on div "Policies" at bounding box center [62, 76] width 102 height 14
